Goal: Task Accomplishment & Management: Manage account settings

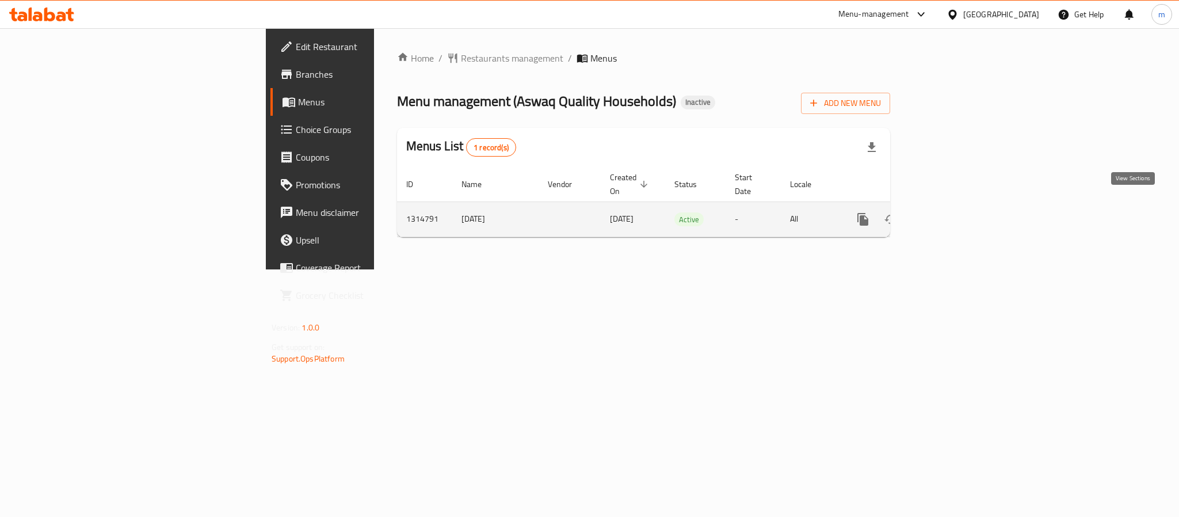
click at [953, 212] on icon "enhanced table" at bounding box center [946, 219] width 14 height 14
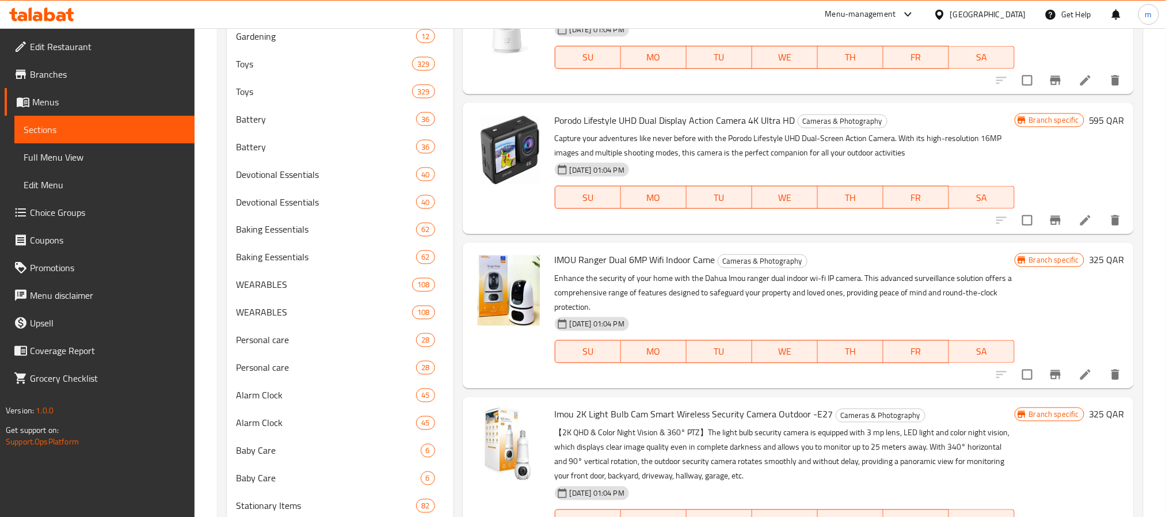
scroll to position [1401, 0]
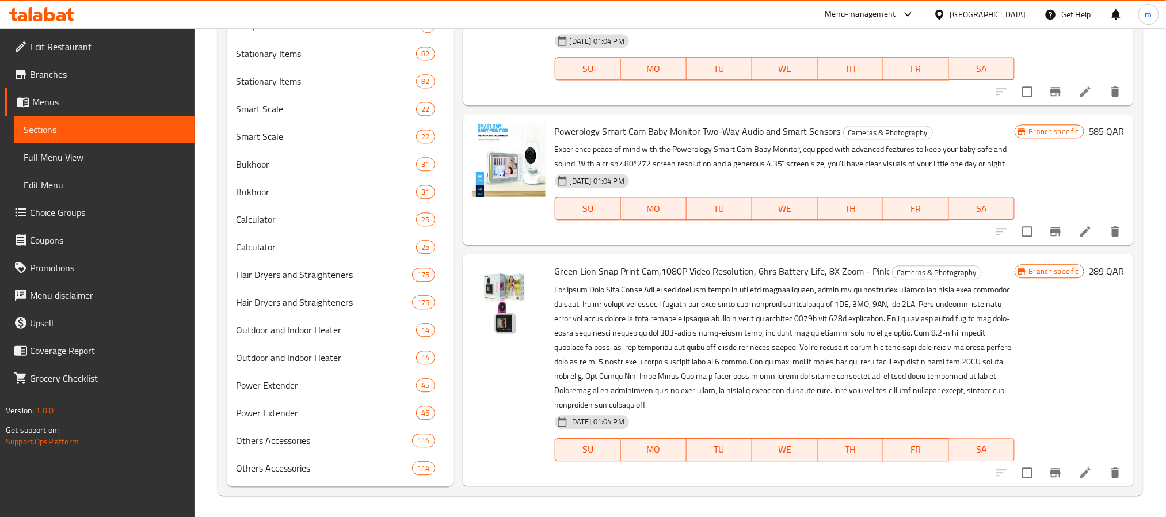
click at [54, 7] on icon at bounding box center [41, 14] width 65 height 14
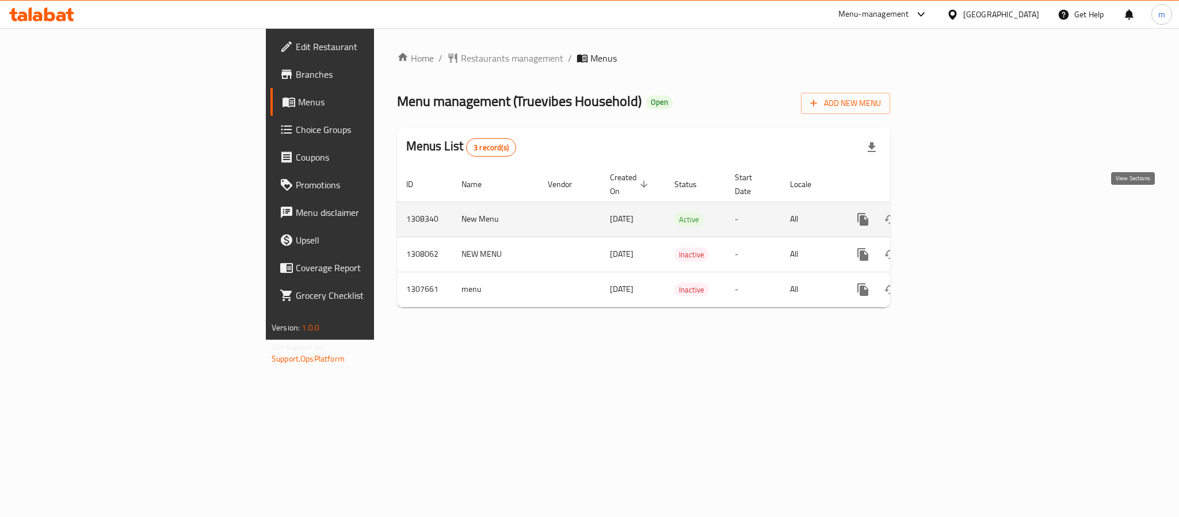
click at [951, 214] on icon "enhanced table" at bounding box center [946, 219] width 10 height 10
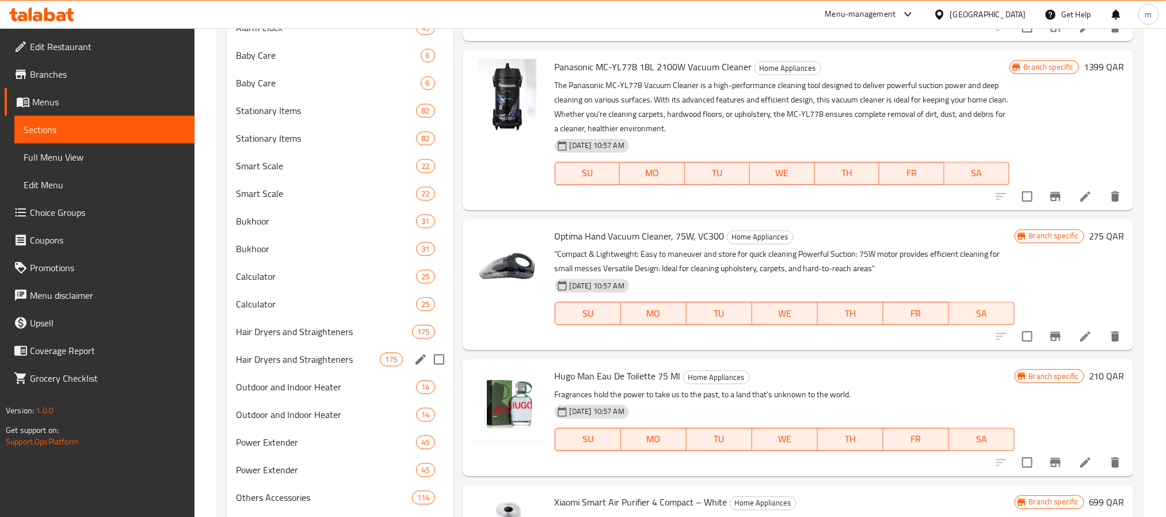
scroll to position [1401, 0]
